Goal: Task Accomplishment & Management: Use online tool/utility

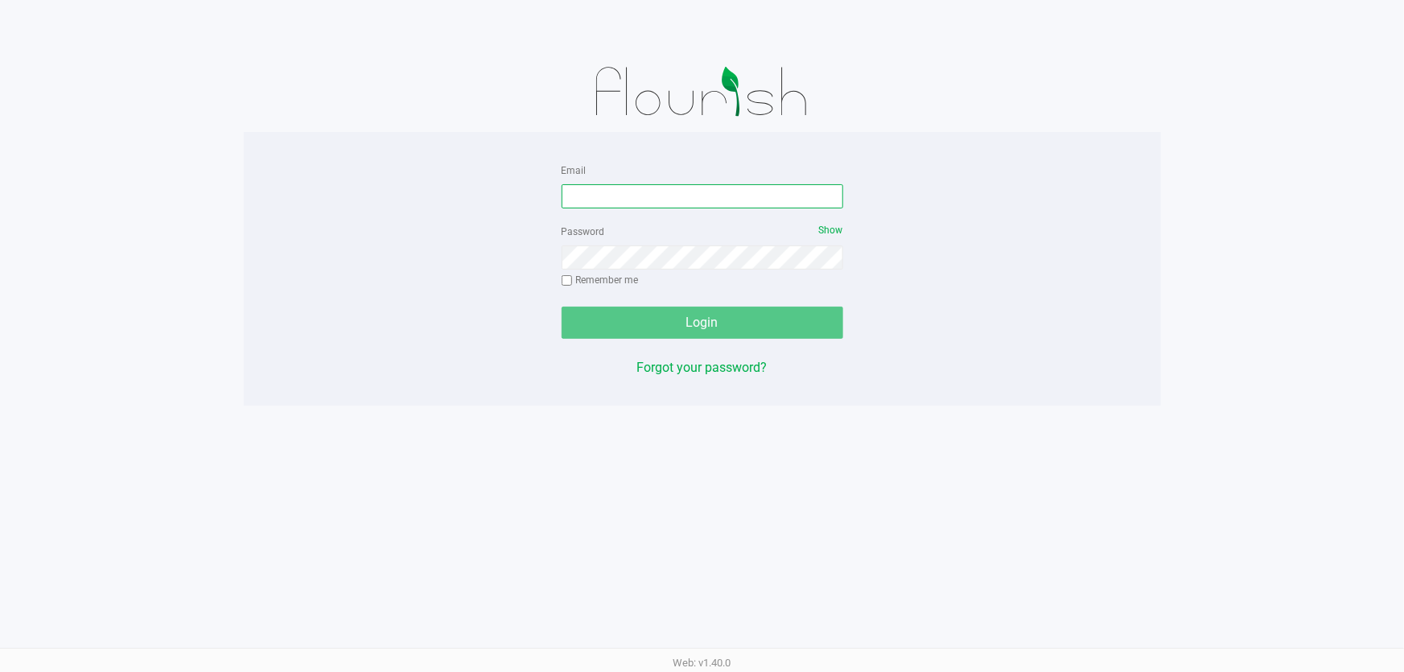
click at [612, 200] on input "Email" at bounding box center [703, 196] width 282 height 24
type input "k"
type input "[EMAIL_ADDRESS][DOMAIN_NAME]"
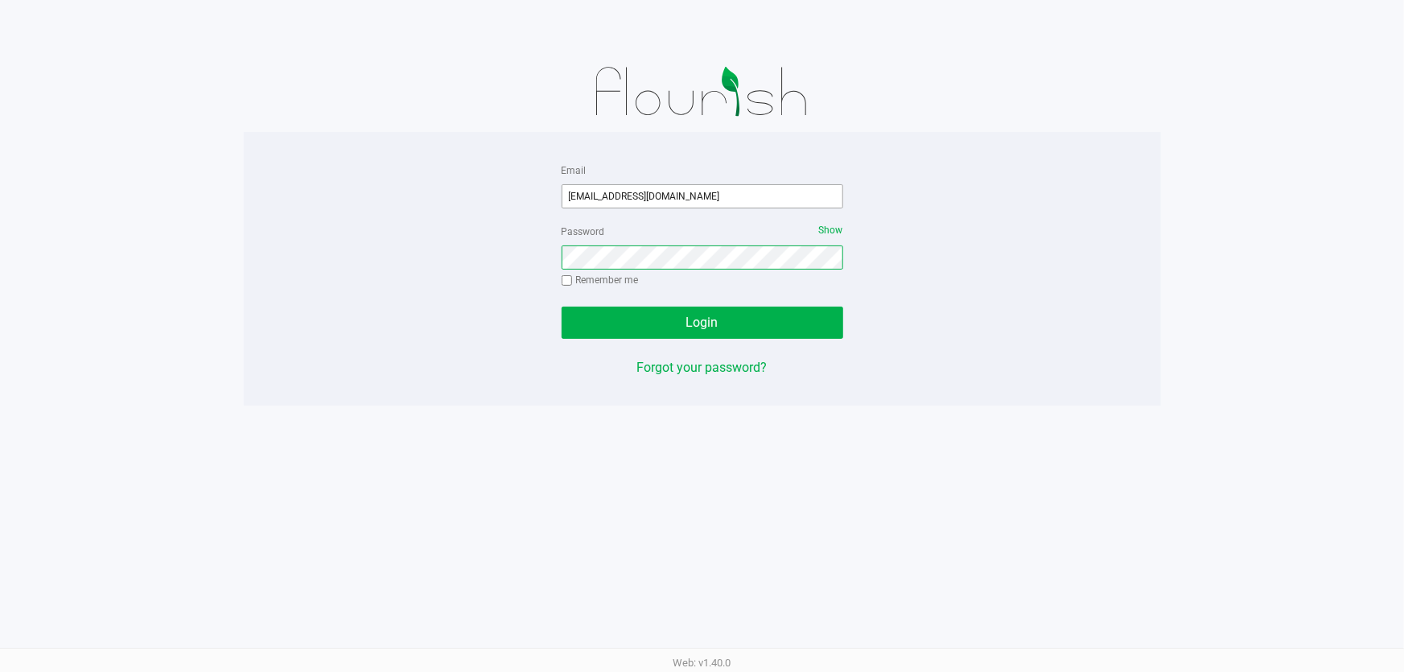
click at [562, 307] on button "Login" at bounding box center [703, 323] width 282 height 32
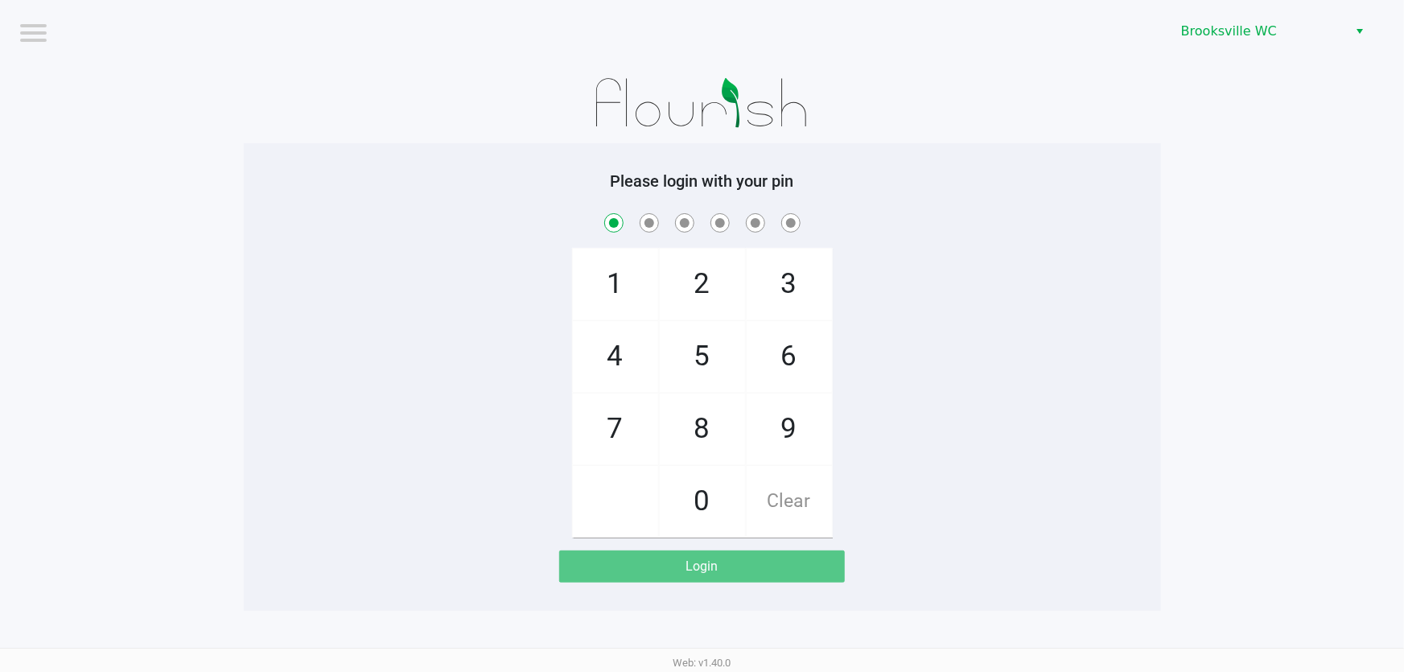
checkbox input "true"
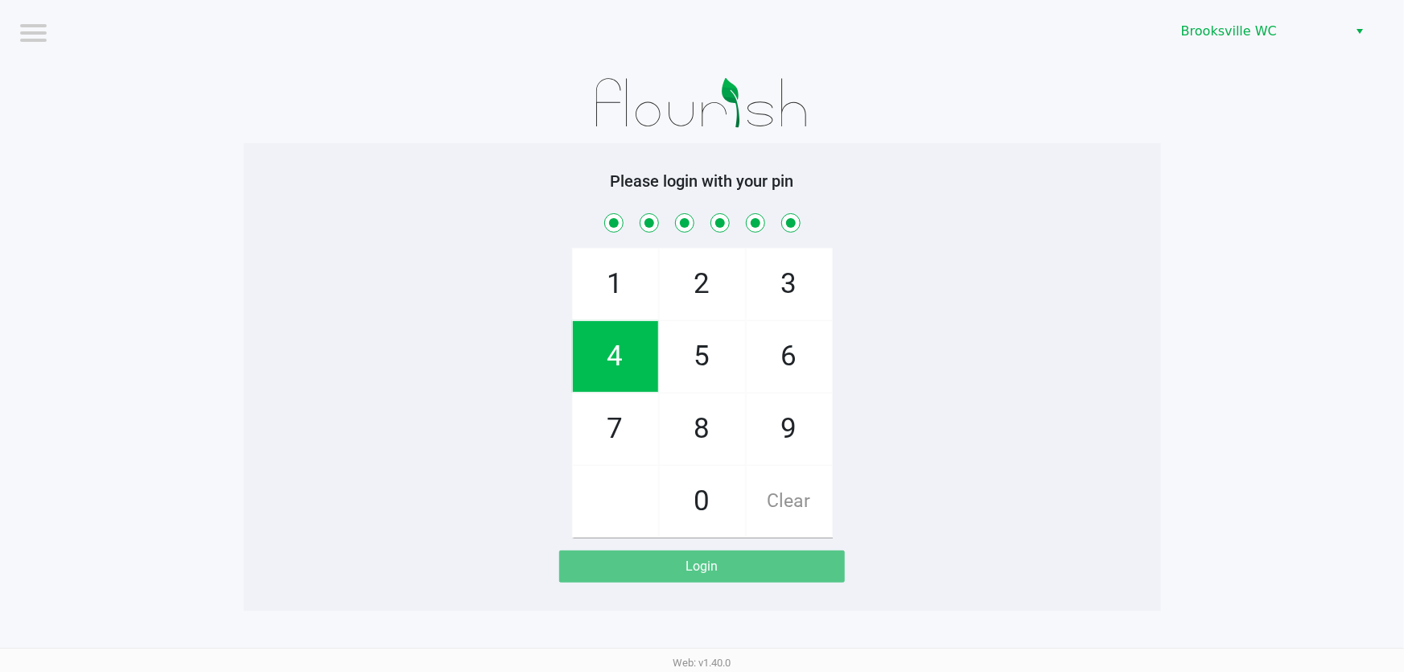
checkbox input "true"
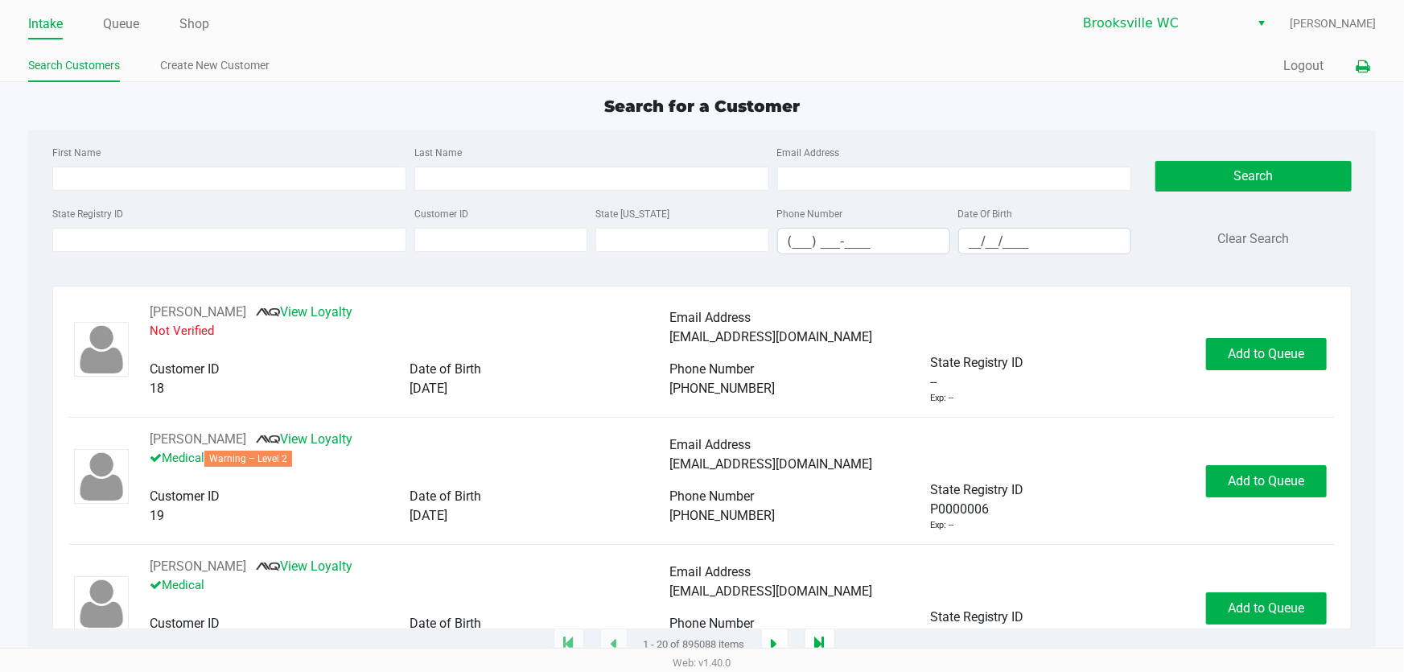
click at [1358, 64] on icon at bounding box center [1363, 66] width 14 height 11
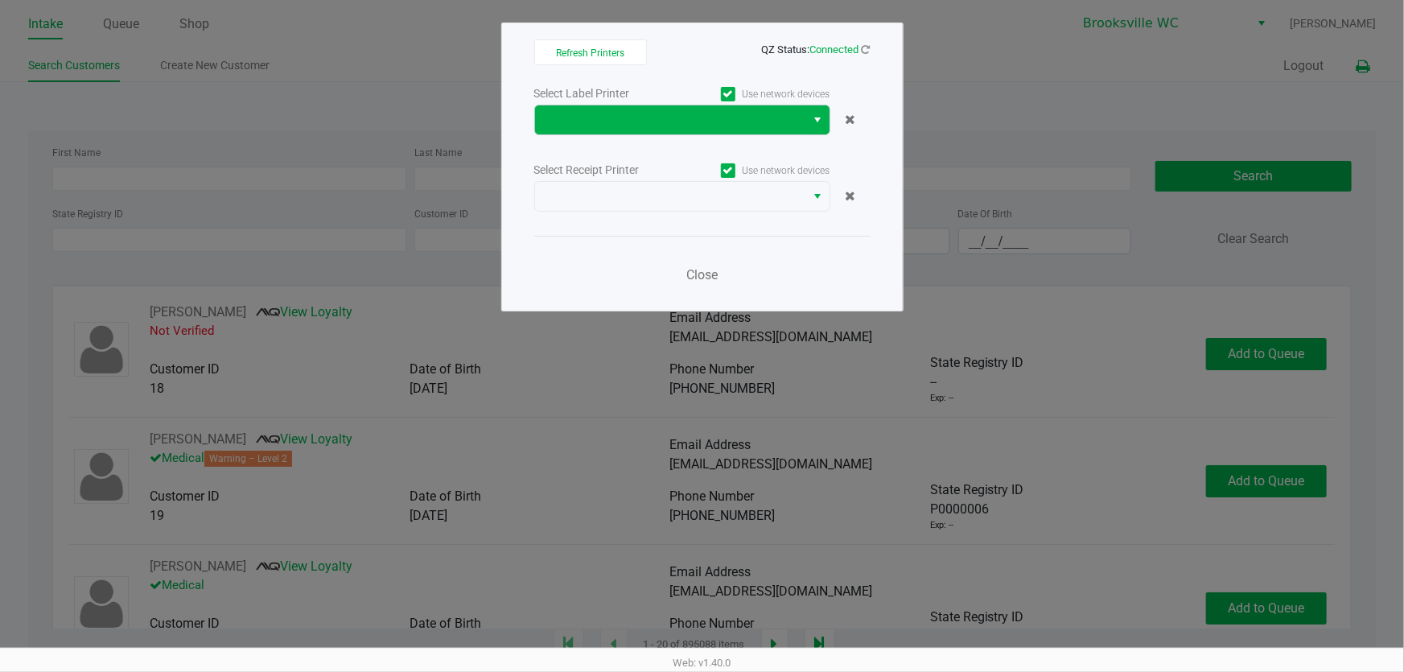
click at [822, 119] on span "Select" at bounding box center [818, 119] width 13 height 19
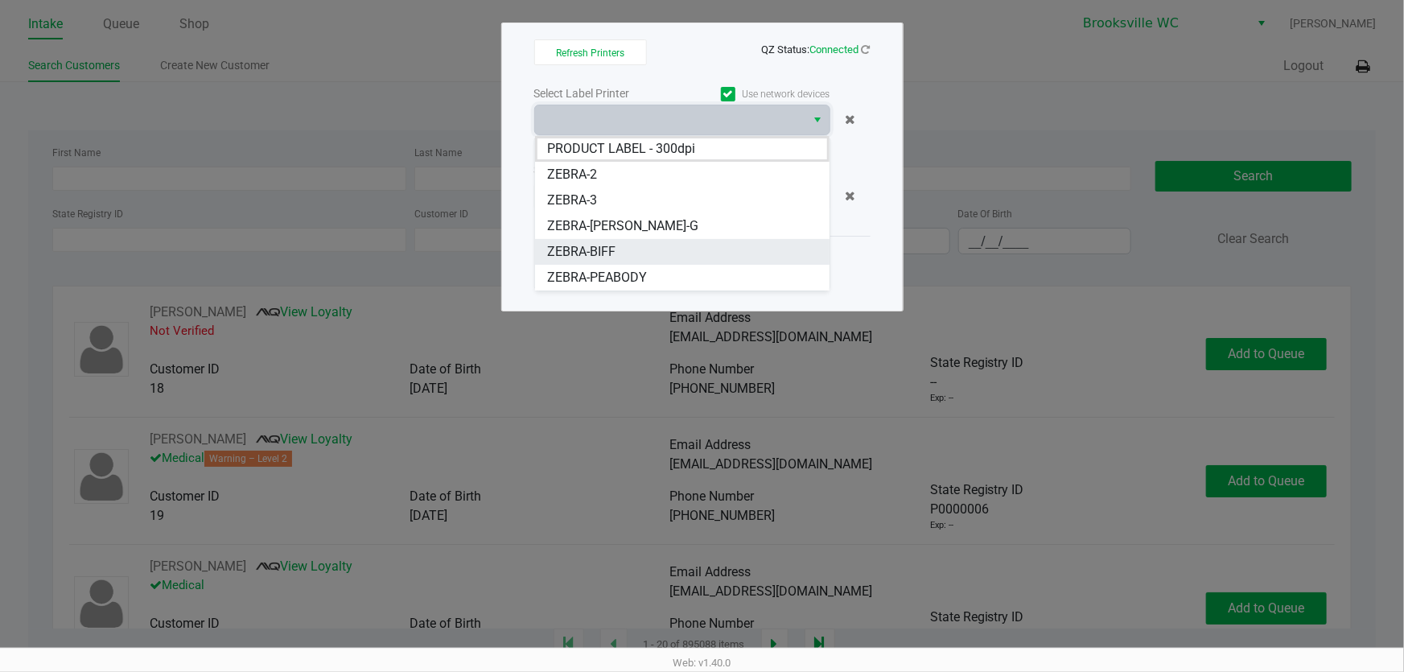
click at [612, 243] on span "ZEBRA-BIFF" at bounding box center [582, 251] width 68 height 19
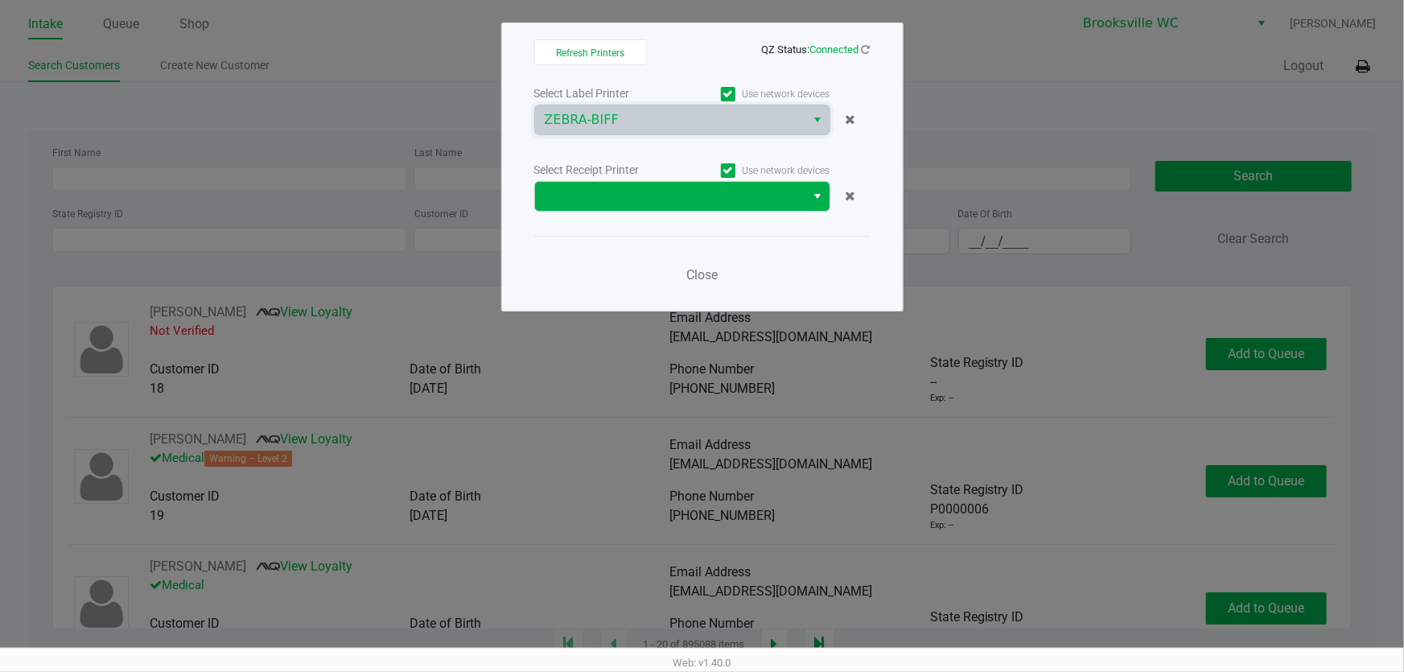
click at [812, 193] on span "Select" at bounding box center [818, 196] width 13 height 19
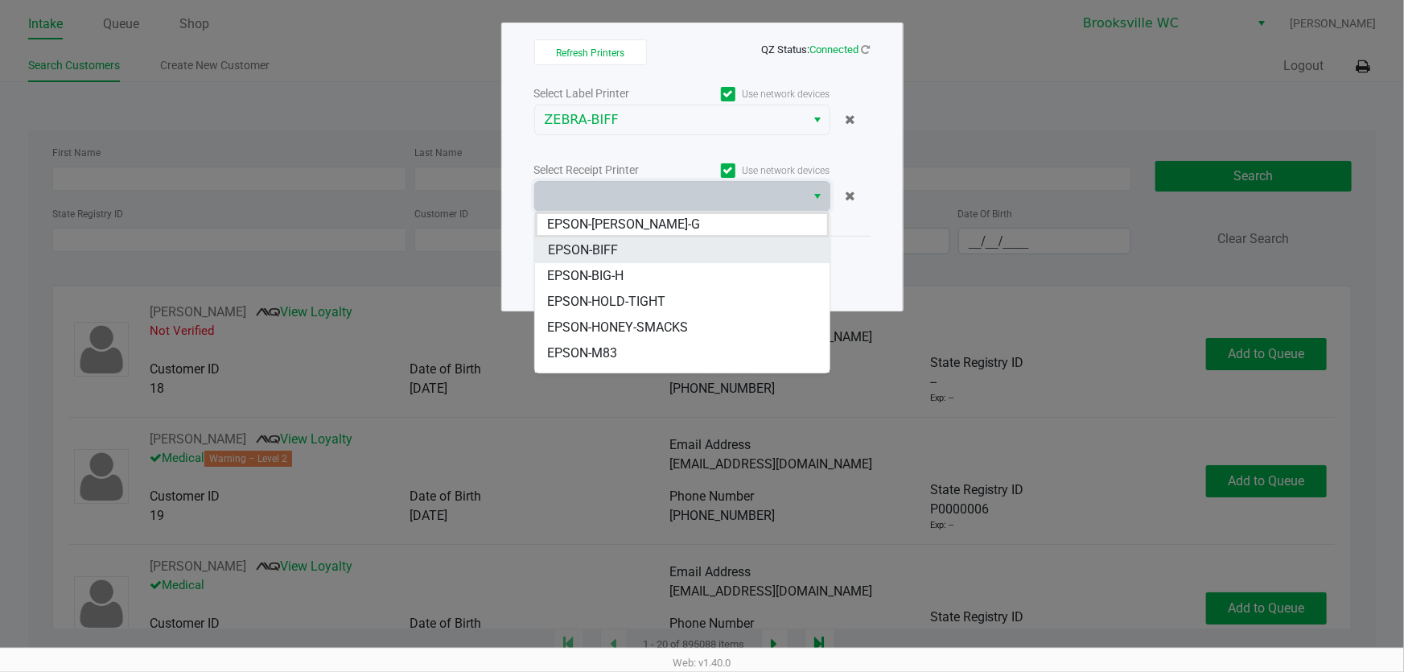
click at [612, 251] on span "EPSON-BIFF" at bounding box center [583, 250] width 70 height 19
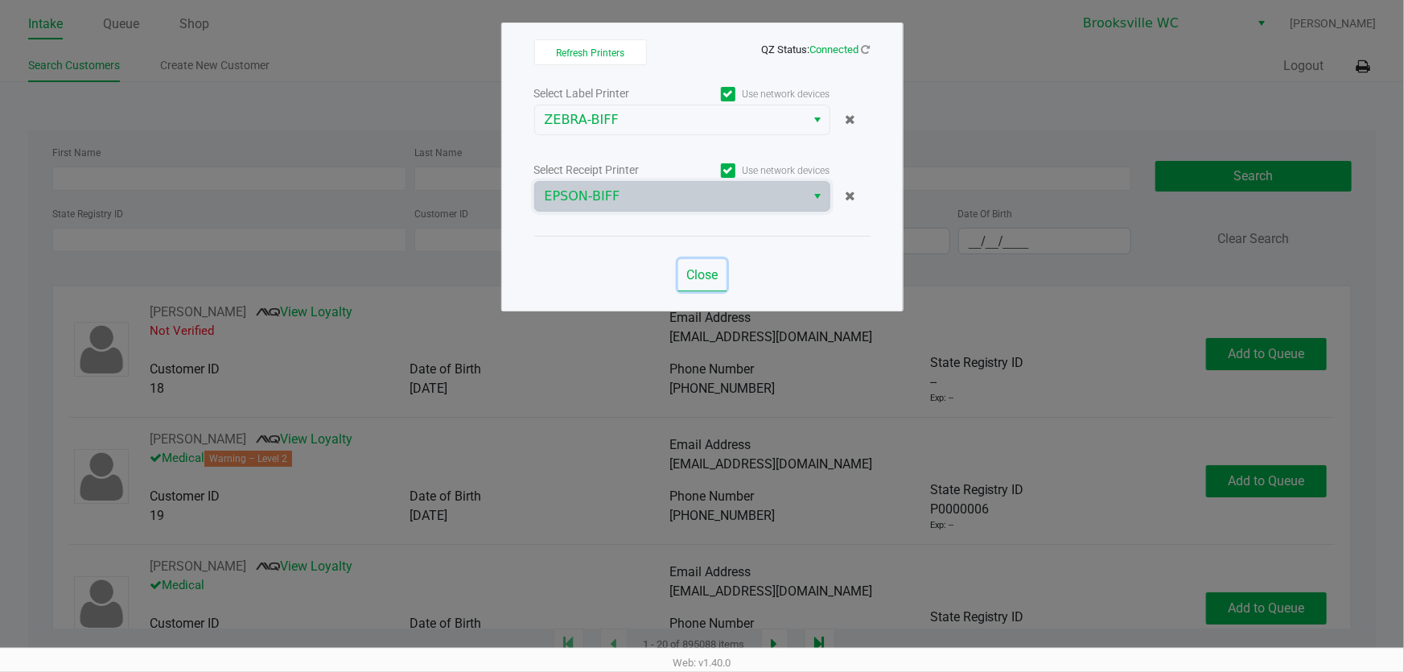
drag, startPoint x: 719, startPoint y: 270, endPoint x: 396, endPoint y: 150, distance: 344.3
click at [701, 270] on button "Close" at bounding box center [702, 275] width 48 height 32
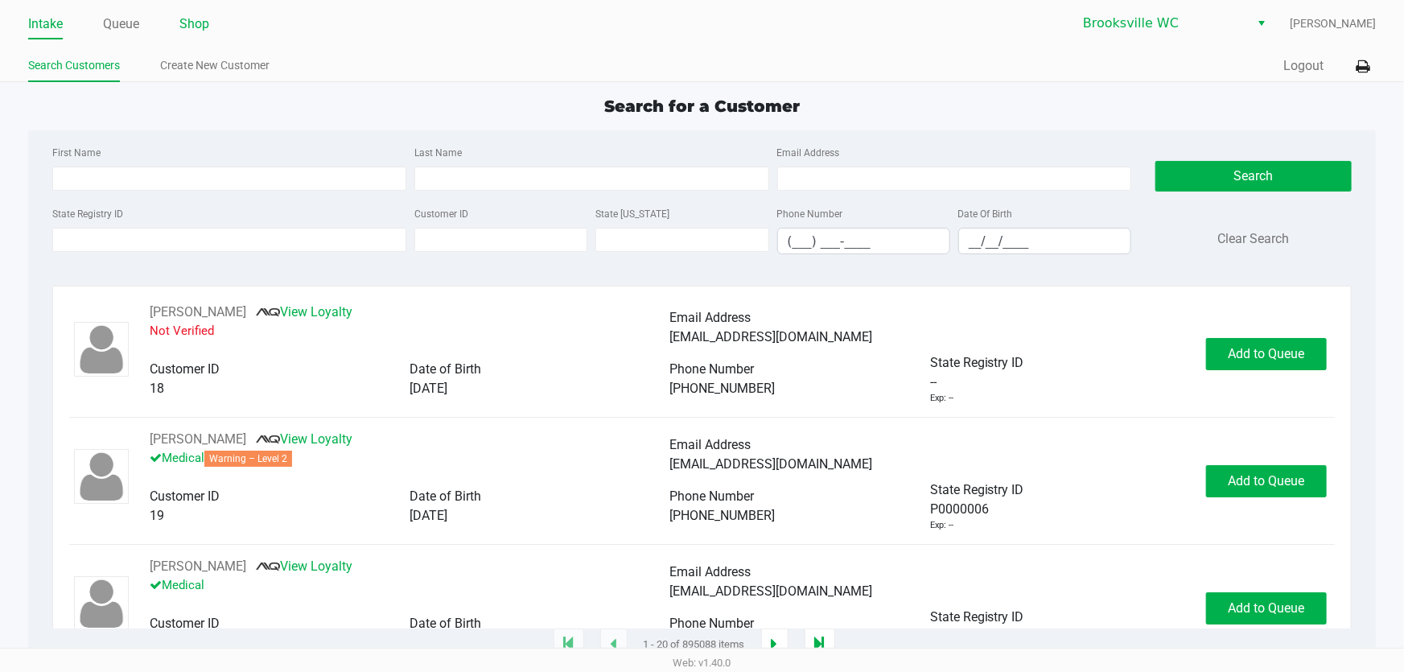
click at [192, 22] on link "Shop" at bounding box center [194, 24] width 30 height 23
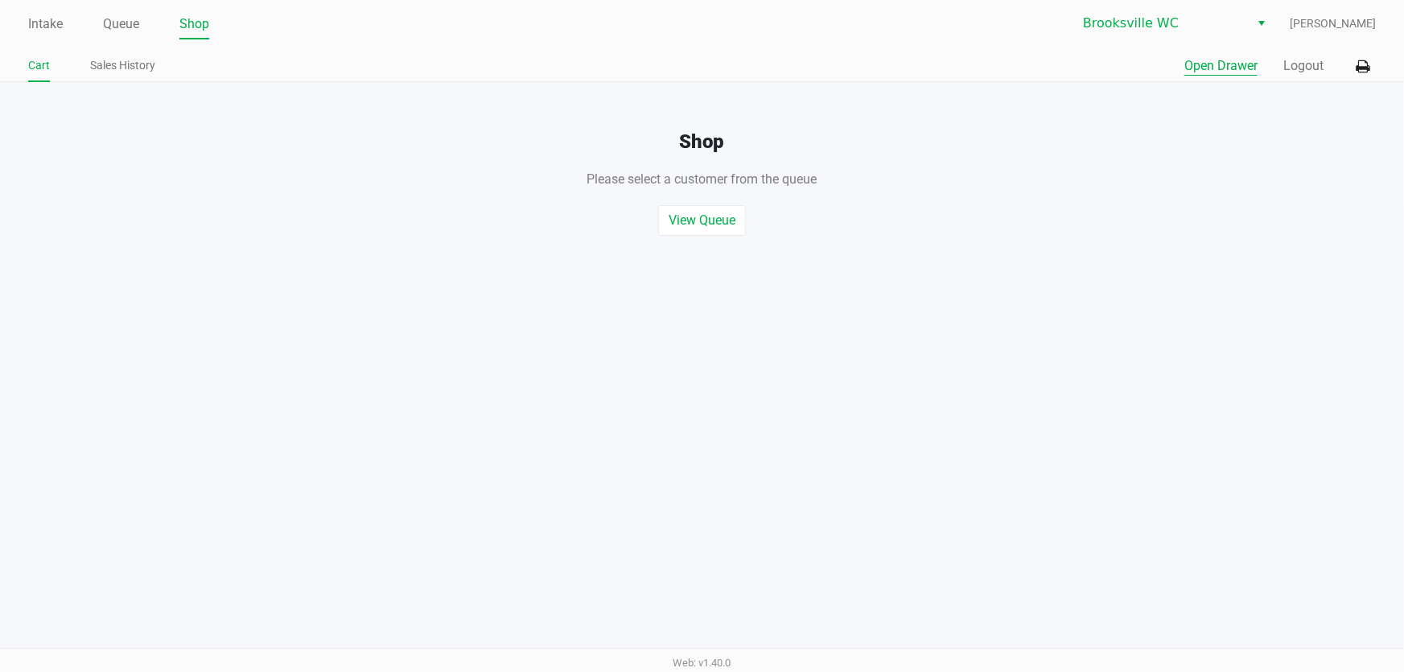
click at [1215, 61] on button "Open Drawer" at bounding box center [1221, 65] width 73 height 19
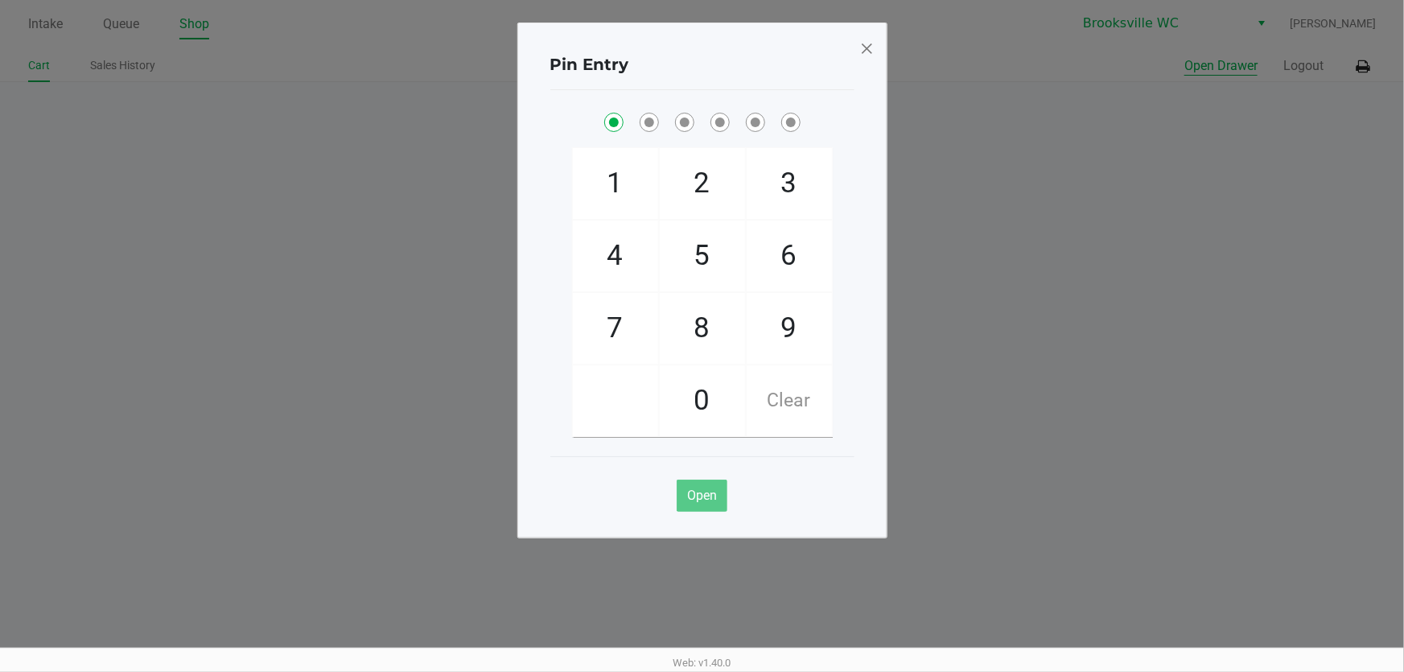
checkbox input "true"
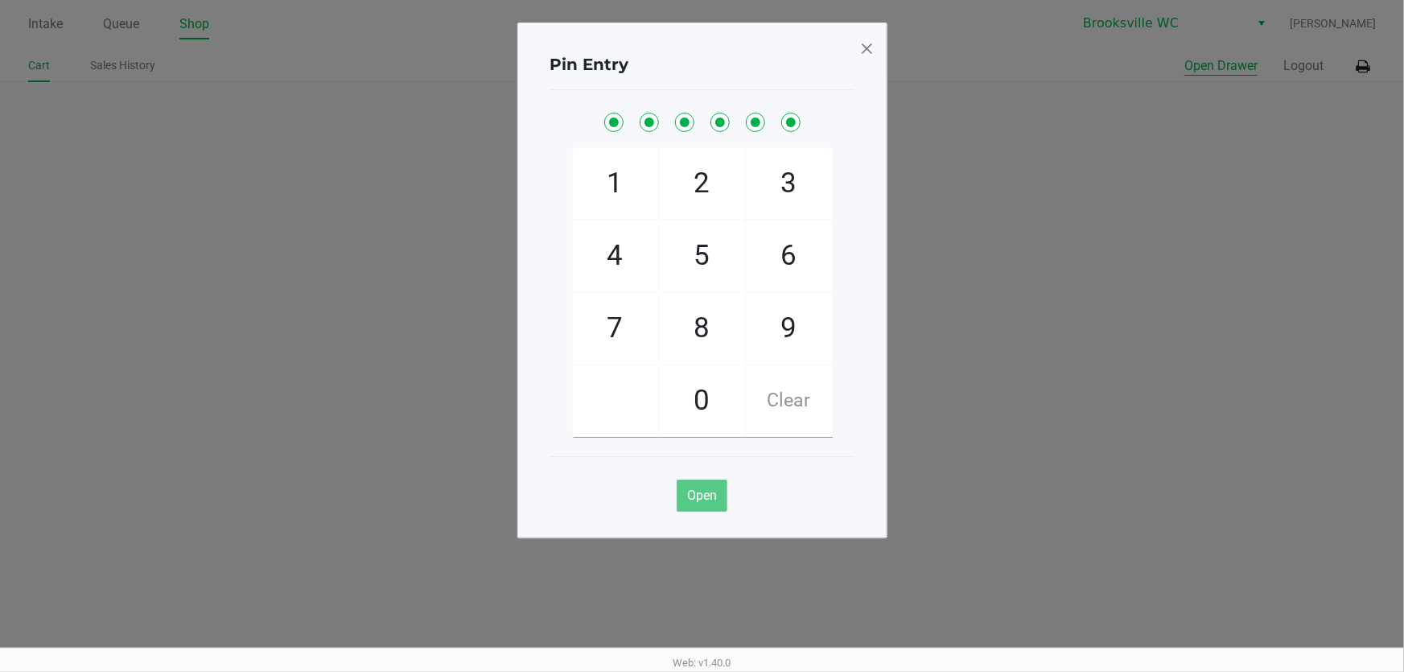
checkbox input "true"
